Goal: Task Accomplishment & Management: Use online tool/utility

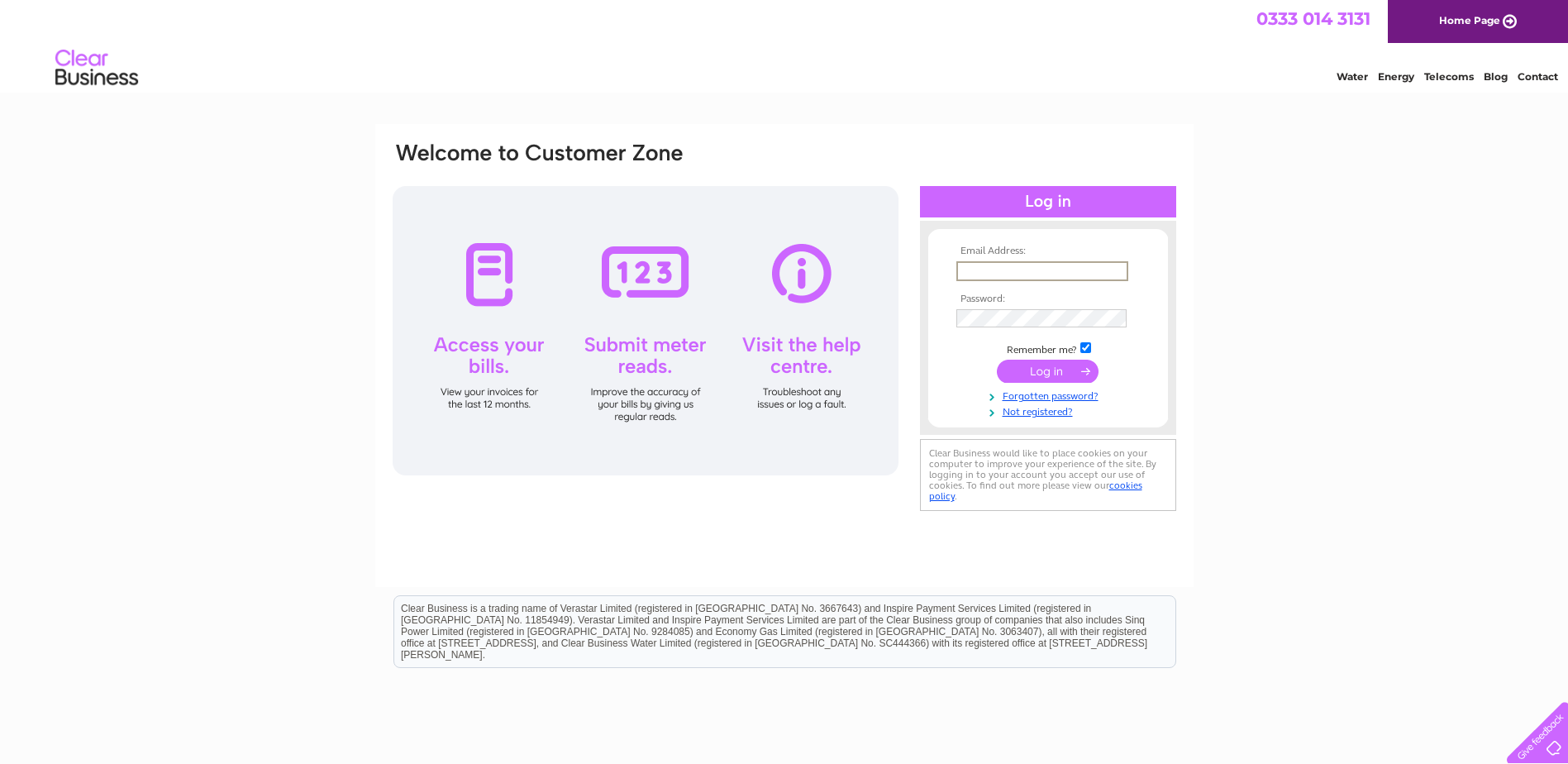
click at [1078, 262] on input "text" at bounding box center [1042, 271] width 172 height 20
type input "hleitch@fynehomes.co.uk"
click at [1049, 368] on input "submit" at bounding box center [1048, 370] width 101 height 23
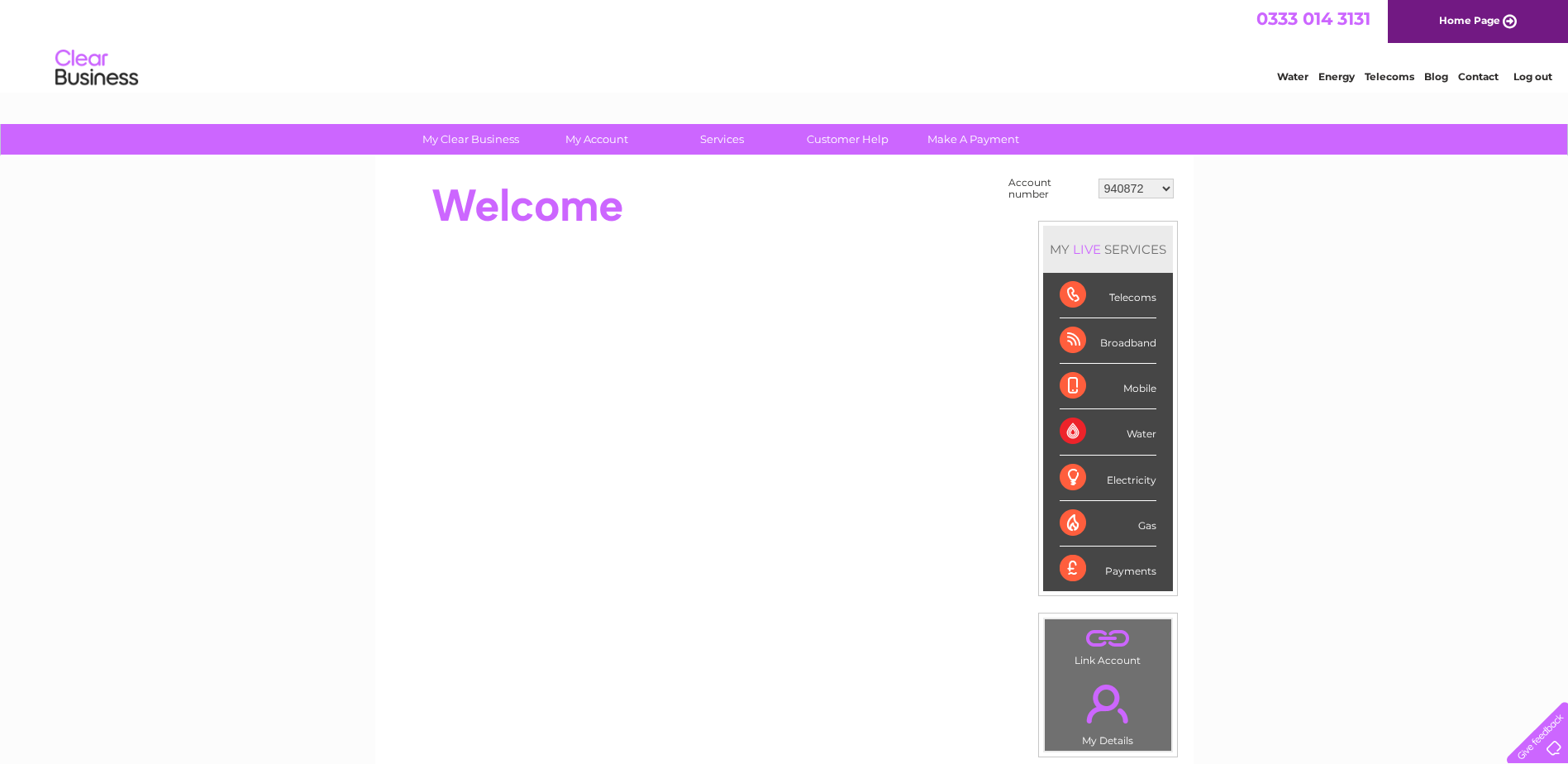
click at [1155, 182] on select "940872 942211 954674 990461 1112489 1115093 30276825" at bounding box center [1135, 188] width 75 height 20
select select "30276825"
click at [1098, 179] on select "940872 942211 954674 990461 1112489 1115093 30276825" at bounding box center [1135, 188] width 75 height 20
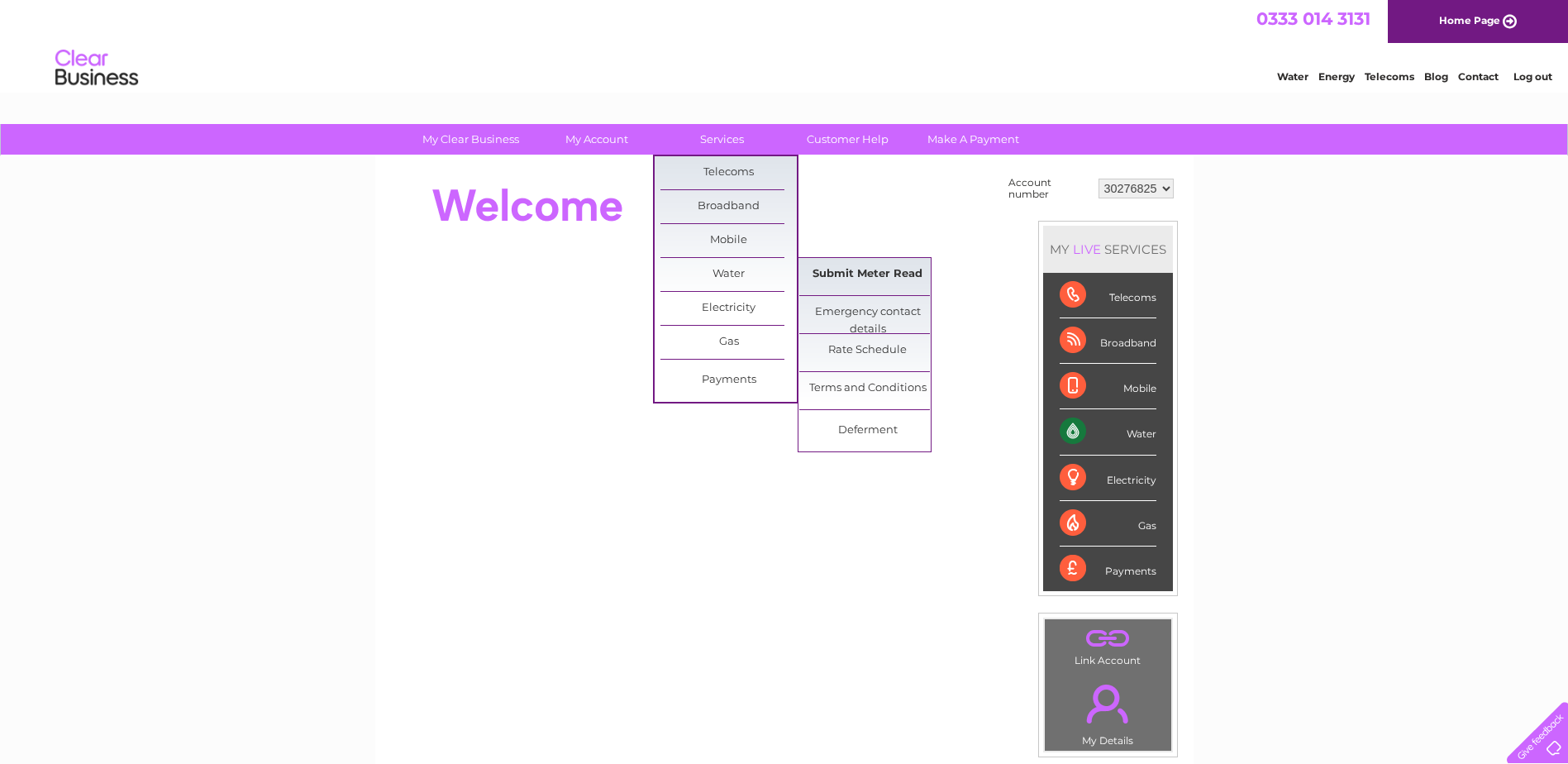
click at [857, 274] on link "Submit Meter Read" at bounding box center [867, 274] width 137 height 33
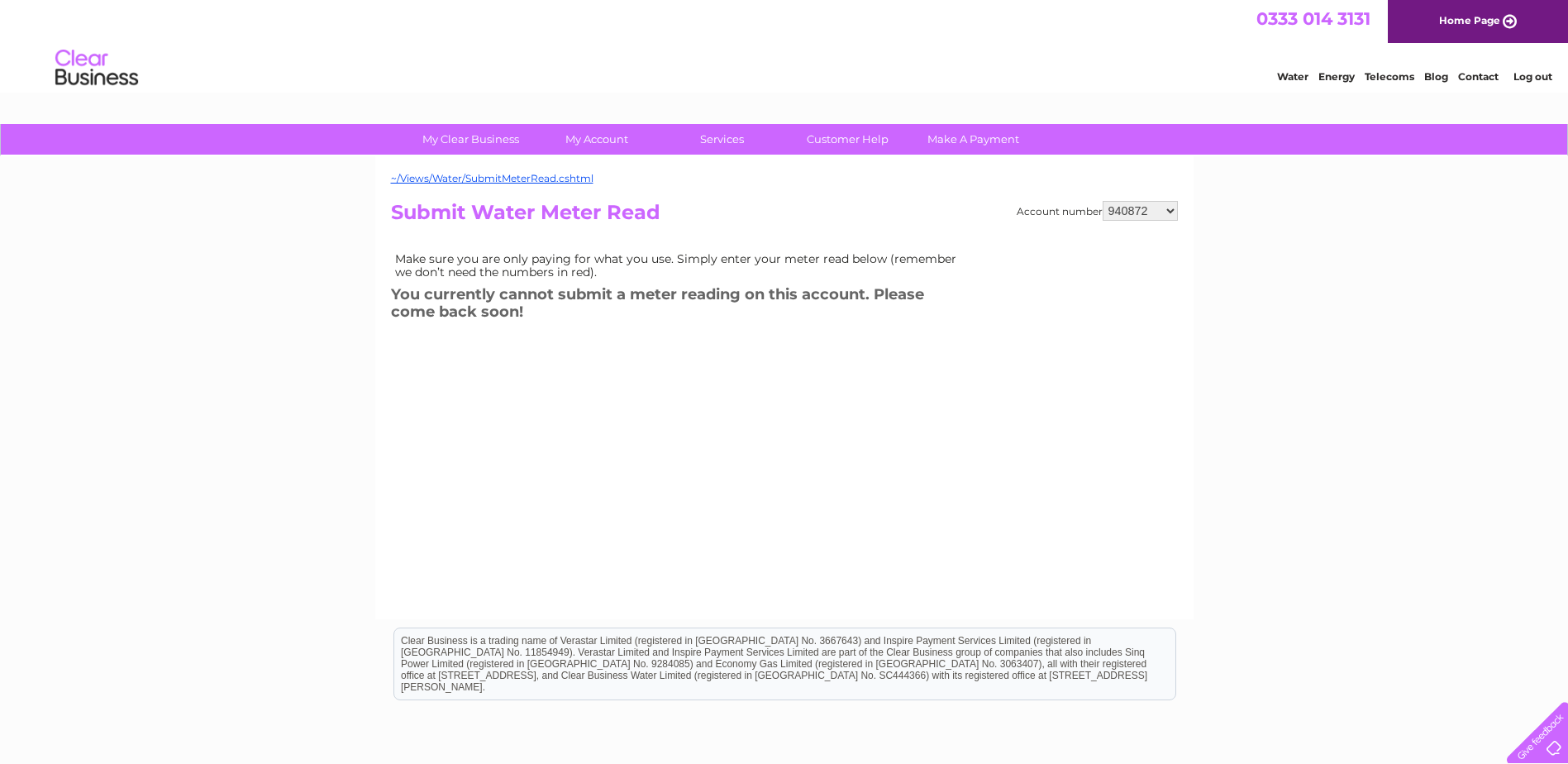
click at [1165, 208] on select "940872 942211 954674 990461 1112489 1115093 30276825" at bounding box center [1140, 210] width 75 height 20
select select "30276825"
click at [1103, 201] on select "940872 942211 954674 990461 1112489 1115093 30276825" at bounding box center [1140, 210] width 75 height 20
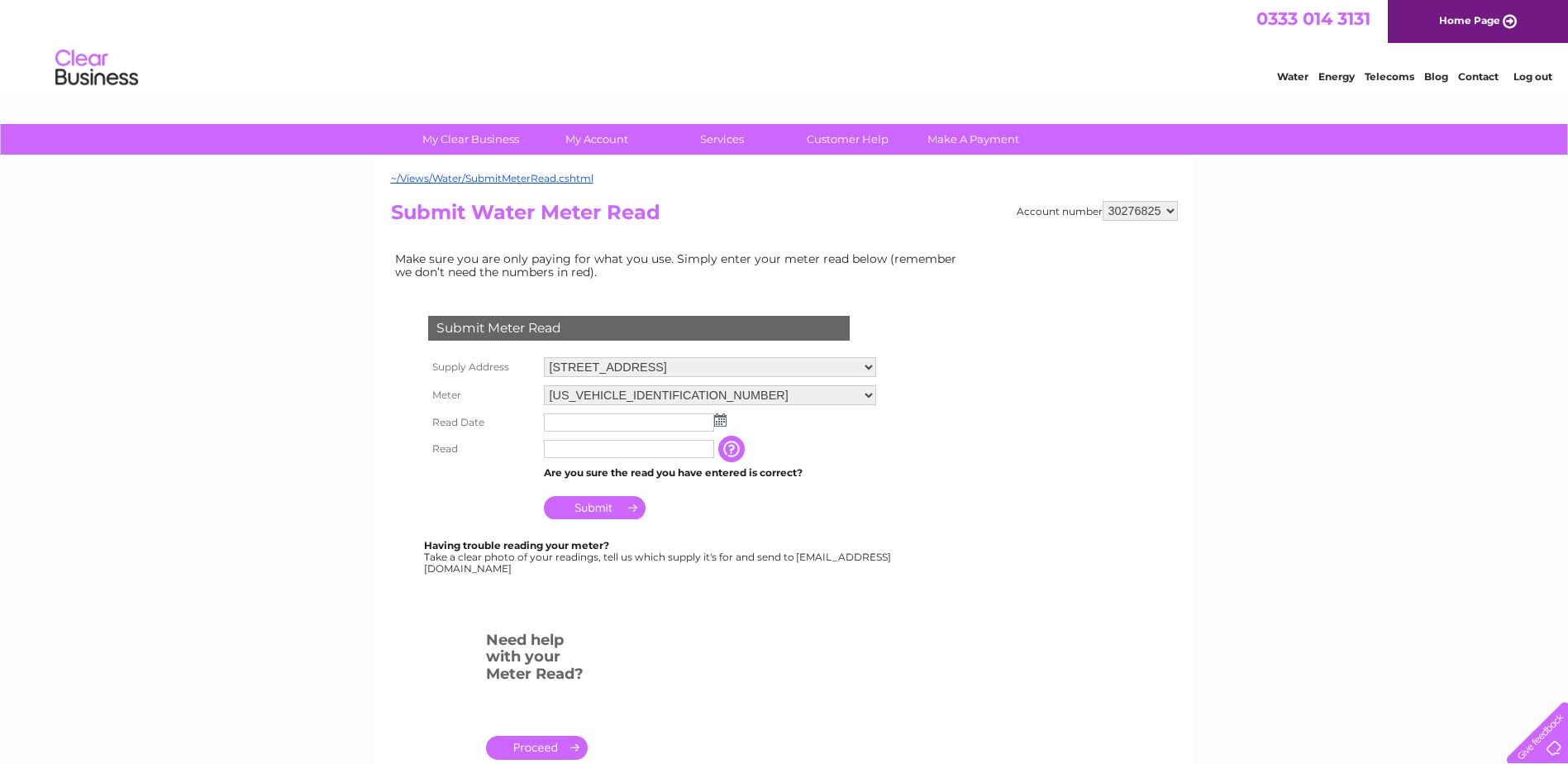
click at [603, 421] on input "text" at bounding box center [629, 422] width 170 height 18
click at [717, 418] on img at bounding box center [722, 421] width 12 height 13
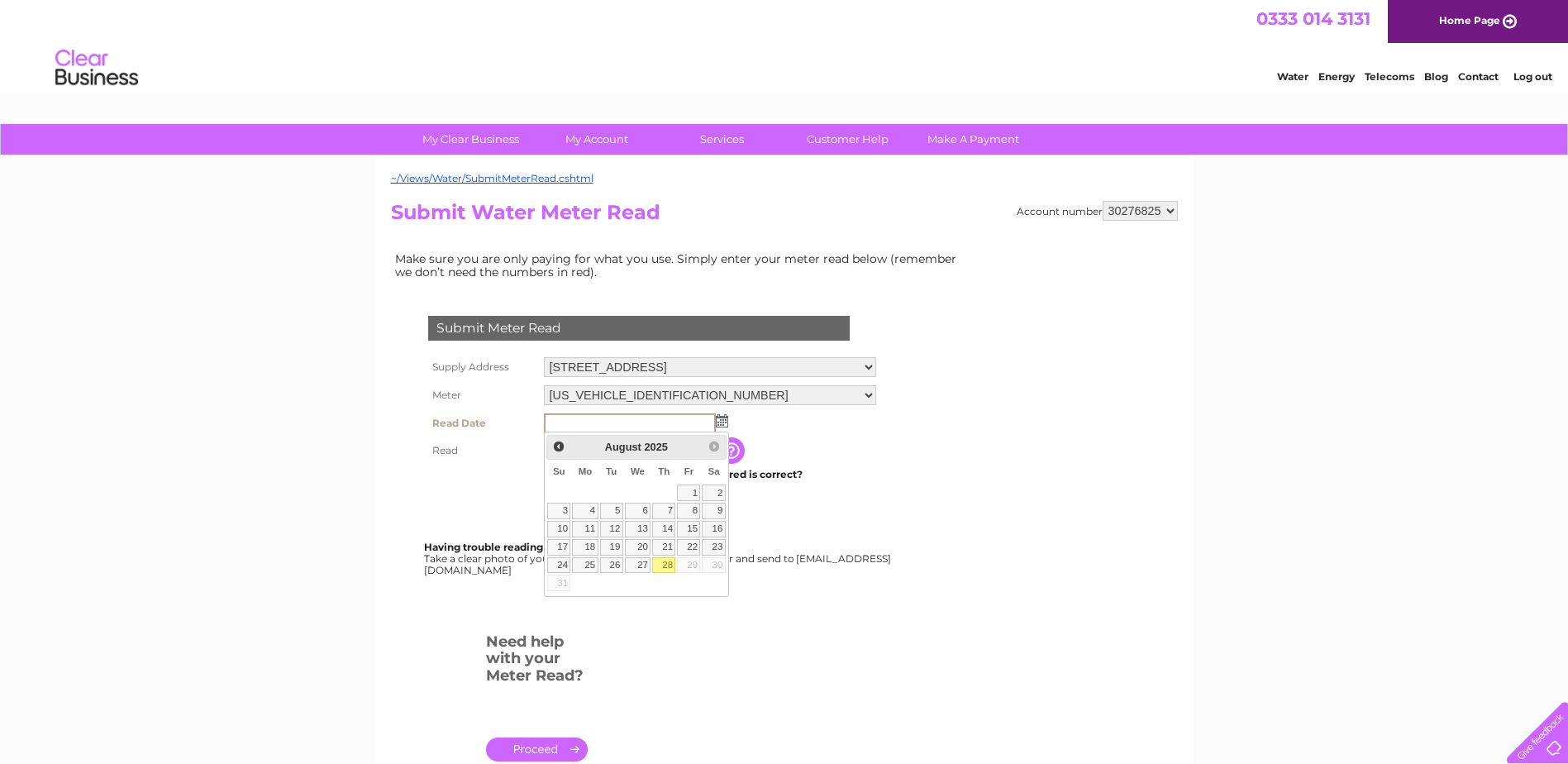
click at [667, 567] on link "28" at bounding box center [664, 564] width 23 height 16
type input "2025/08/28"
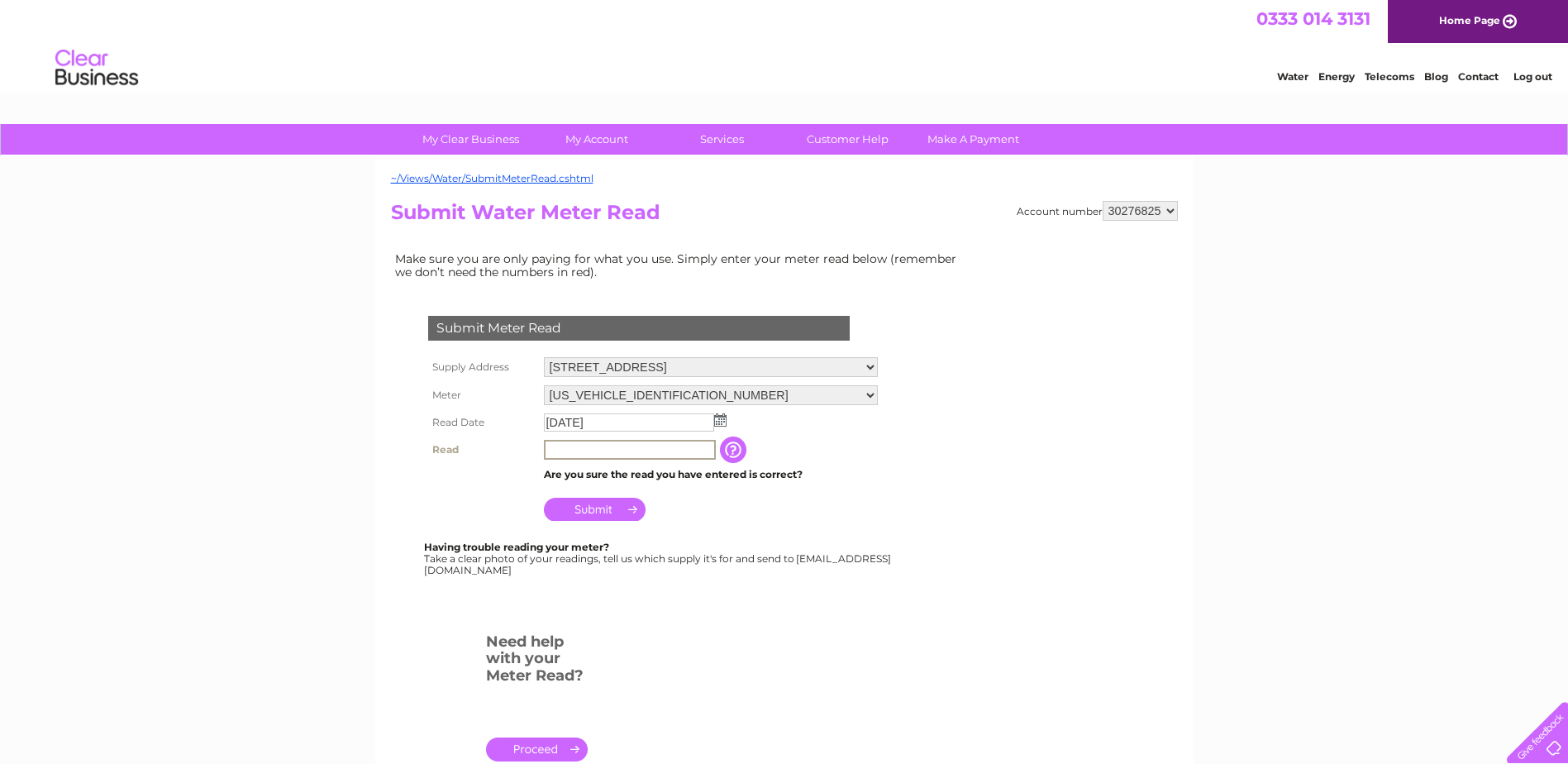
click at [602, 450] on input "text" at bounding box center [630, 449] width 172 height 20
type input "85"
click at [723, 519] on td "Submit" at bounding box center [710, 505] width 342 height 40
click at [597, 503] on input "Submit" at bounding box center [595, 507] width 101 height 23
